Goal: Task Accomplishment & Management: Use online tool/utility

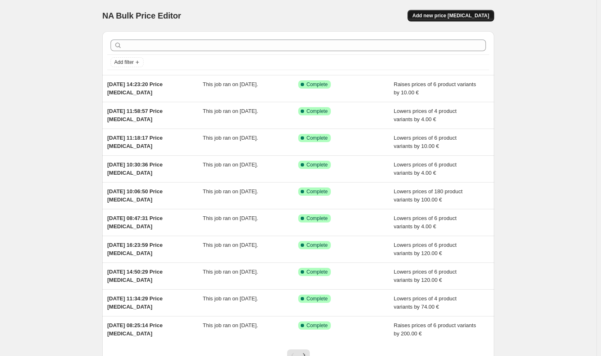
click at [454, 21] on button "Add new price [MEDICAL_DATA]" at bounding box center [450, 16] width 87 height 12
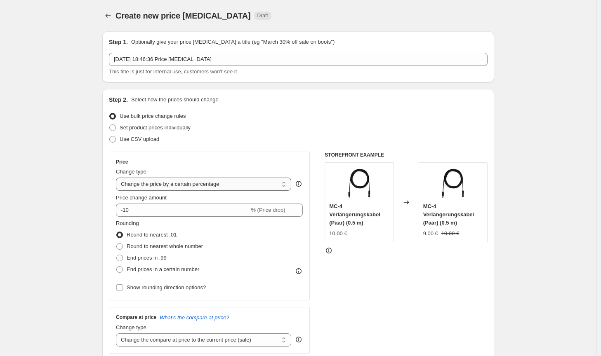
click at [205, 191] on select "Change the price to a certain amount Change the price by a certain amount Chang…" at bounding box center [203, 184] width 175 height 13
select select "by"
click at [118, 178] on select "Change the price to a certain amount Change the price by a certain amount Chang…" at bounding box center [203, 184] width 175 height 13
type input "-10.00"
click at [146, 245] on span "Round to nearest whole number" at bounding box center [165, 246] width 76 height 6
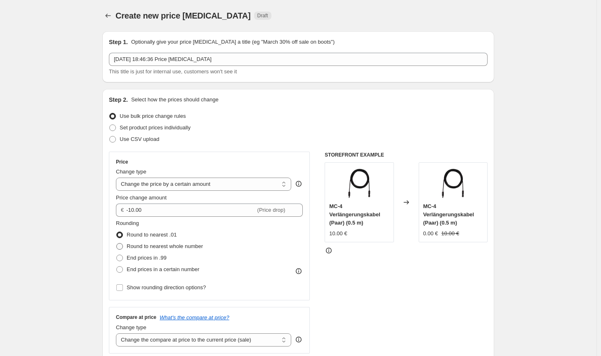
click at [117, 244] on input "Round to nearest whole number" at bounding box center [116, 243] width 0 height 0
radio input "true"
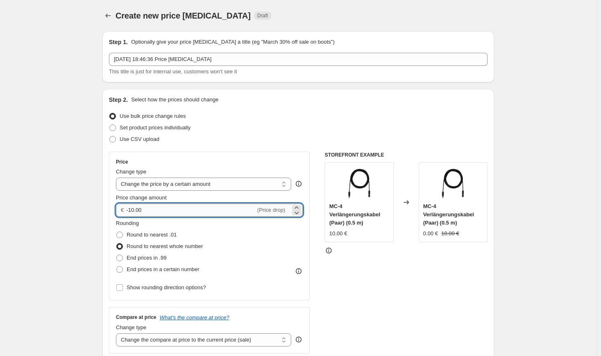
drag, startPoint x: 148, startPoint y: 210, endPoint x: 132, endPoint y: 212, distance: 16.1
click at [132, 212] on input "-10.00" at bounding box center [190, 210] width 129 height 13
type input "-9.00"
click at [371, 299] on div "STOREFRONT EXAMPLE MC-4 Verlängerungskabel (Paar) (0.5 m) 10.00 € Changed to MC…" at bounding box center [406, 253] width 163 height 202
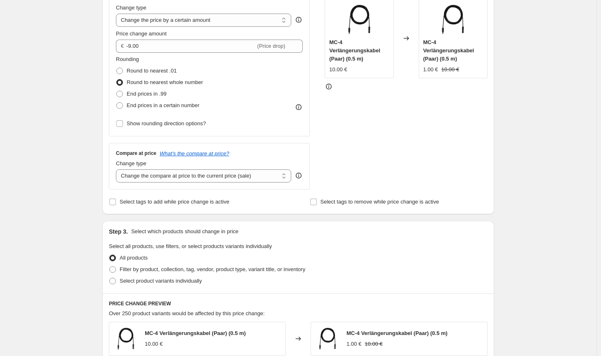
scroll to position [165, 0]
click at [261, 179] on select "Change the compare at price to the current price (sale) Change the compare at p…" at bounding box center [203, 175] width 175 height 13
select select "no_change"
click at [118, 169] on select "Change the compare at price to the current price (sale) Change the compare at p…" at bounding box center [203, 175] width 175 height 13
click at [368, 269] on div "Filter by product, collection, tag, vendor, product type, variant title, or inv…" at bounding box center [298, 269] width 379 height 12
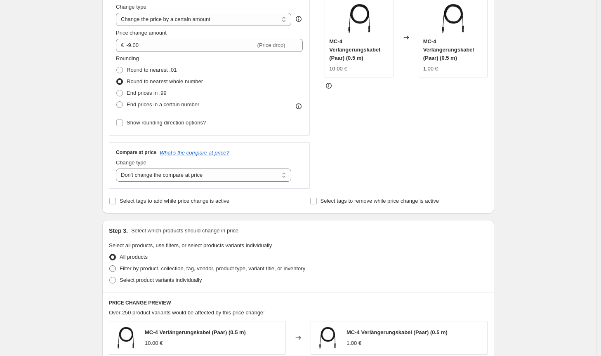
click at [295, 270] on span "Filter by product, collection, tag, vendor, product type, variant title, or inv…" at bounding box center [213, 269] width 186 height 6
click at [110, 266] on input "Filter by product, collection, tag, vendor, product type, variant title, or inv…" at bounding box center [109, 266] width 0 height 0
radio input "true"
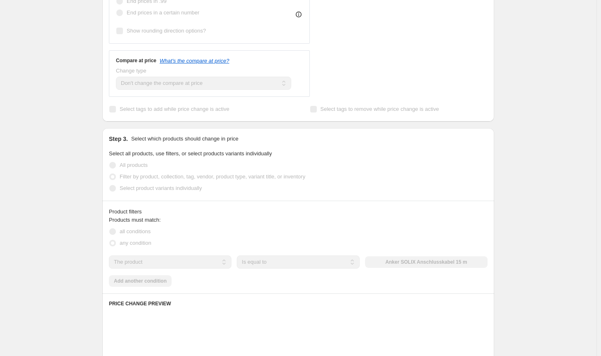
scroll to position [289, 0]
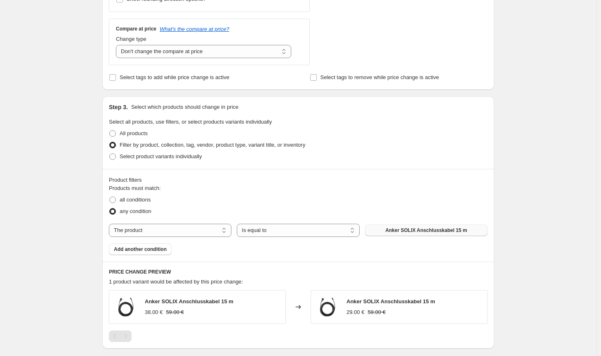
click at [409, 236] on button "Anker SOLIX Anschlusskabel 15 m" at bounding box center [426, 231] width 122 height 12
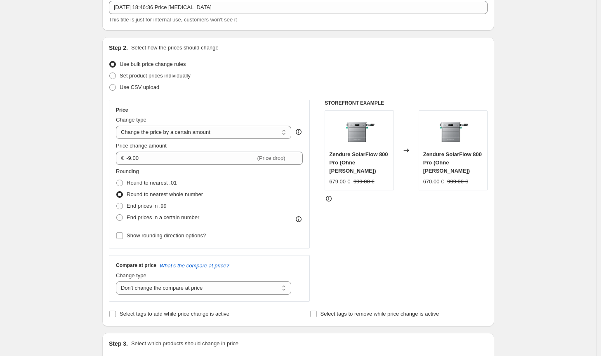
scroll to position [41, 0]
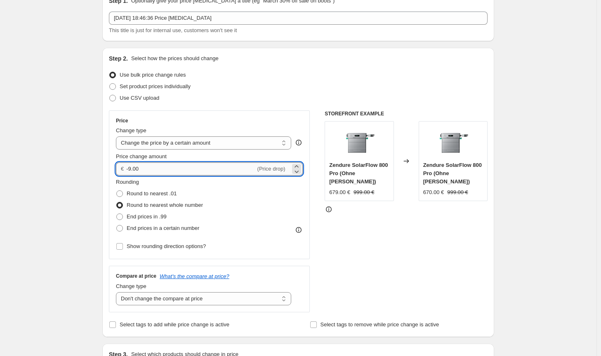
click at [131, 168] on input "-9.00" at bounding box center [190, 168] width 129 height 13
type input "-11.00"
click at [389, 240] on div "STOREFRONT EXAMPLE Zendure SolarFlow 800 Pro (Ohne Speicher) 679.00 € 999.00 € …" at bounding box center [406, 212] width 163 height 202
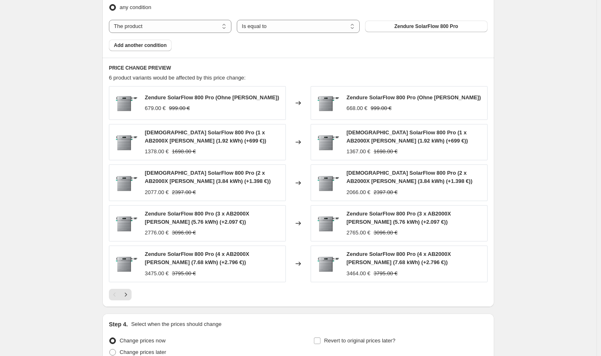
scroll to position [571, 0]
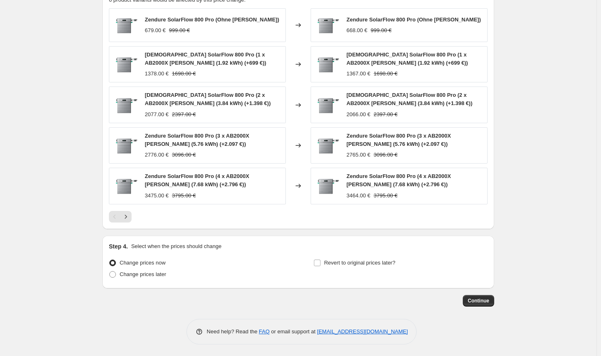
click at [471, 305] on button "Continue" at bounding box center [478, 301] width 31 height 12
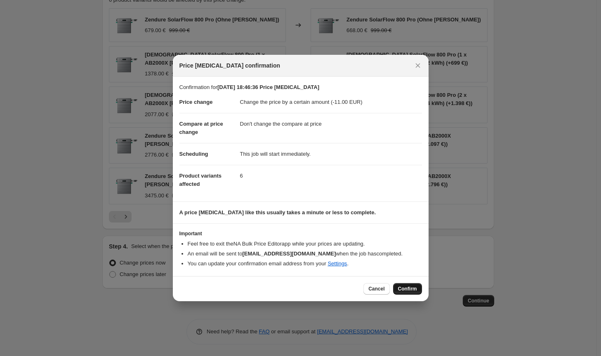
click at [413, 292] on button "Confirm" at bounding box center [407, 289] width 29 height 12
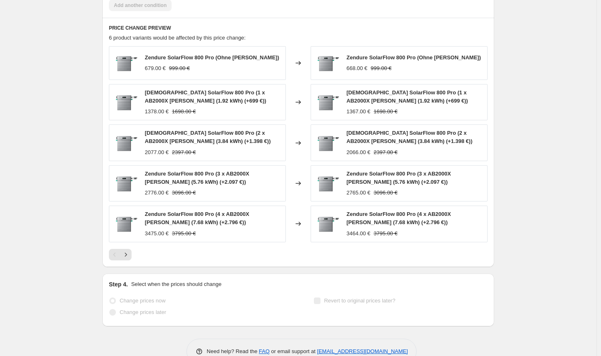
select select "by"
select select "no_change"
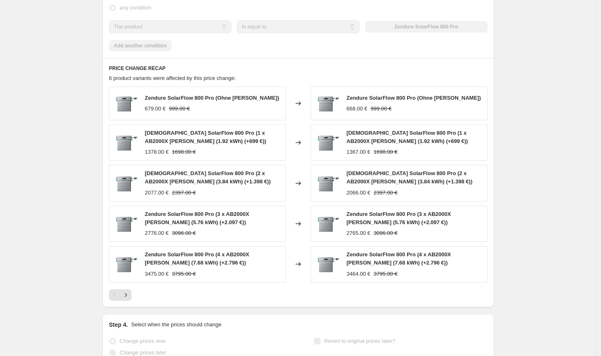
scroll to position [0, 0]
